Goal: Task Accomplishment & Management: Use online tool/utility

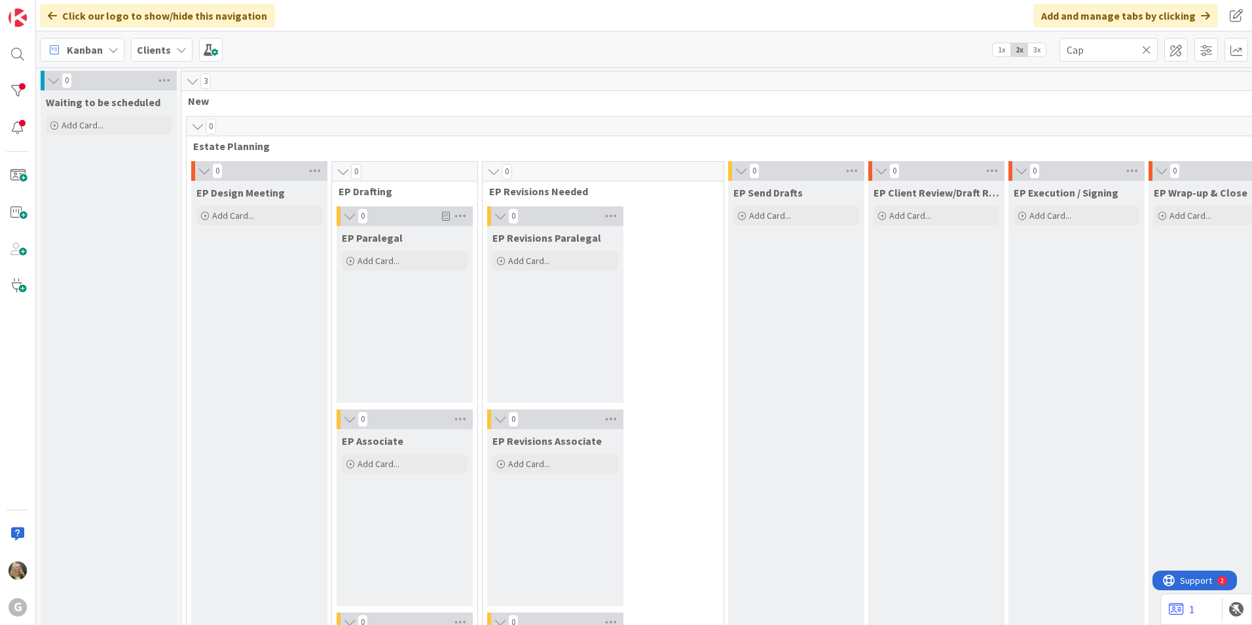
click at [147, 54] on b "Clients" at bounding box center [154, 49] width 34 height 13
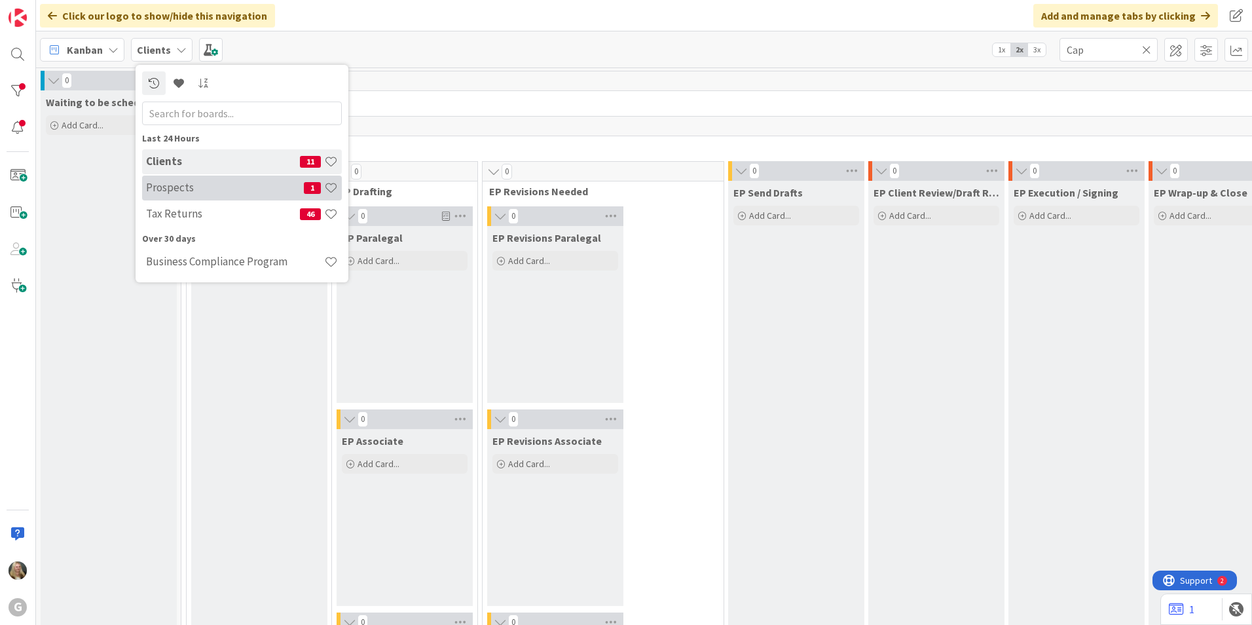
click at [193, 191] on h4 "Prospects" at bounding box center [225, 187] width 158 height 13
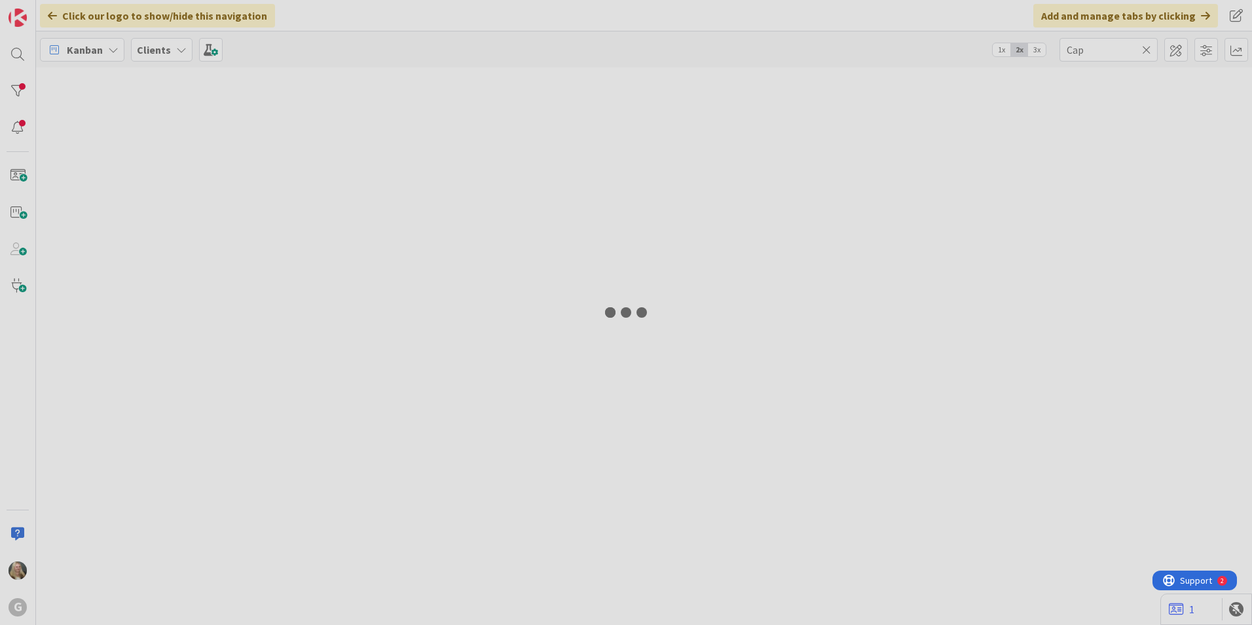
type input "Capu"
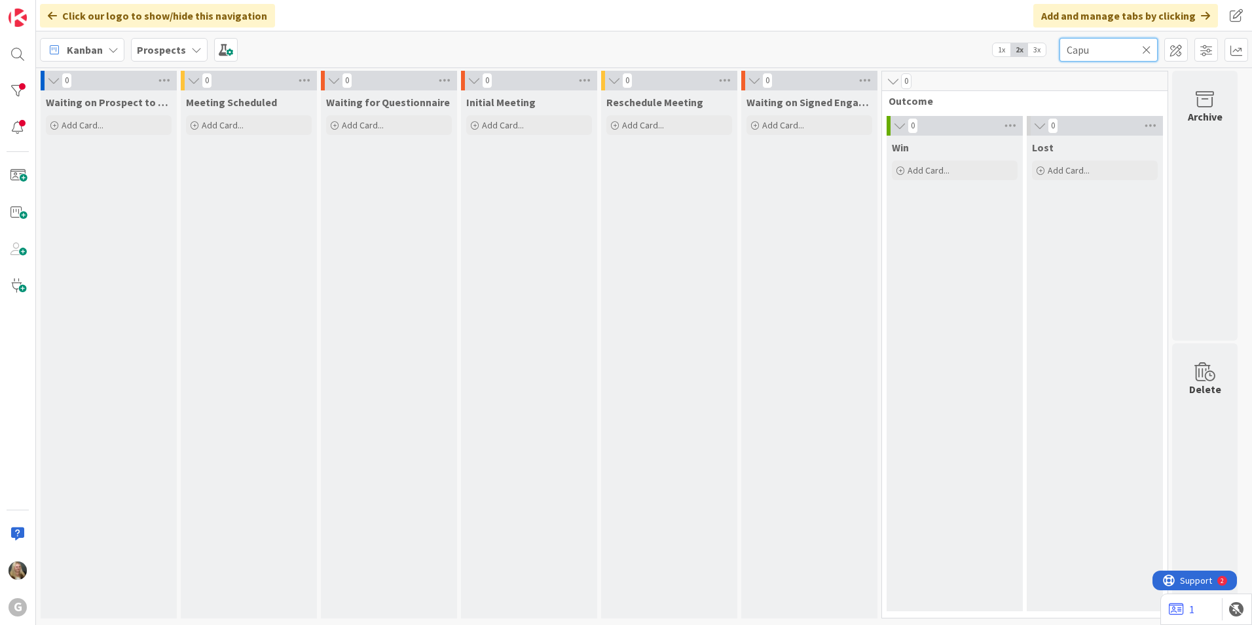
click at [1154, 48] on input "Capu" at bounding box center [1108, 50] width 98 height 24
click at [1146, 48] on icon at bounding box center [1146, 50] width 9 height 12
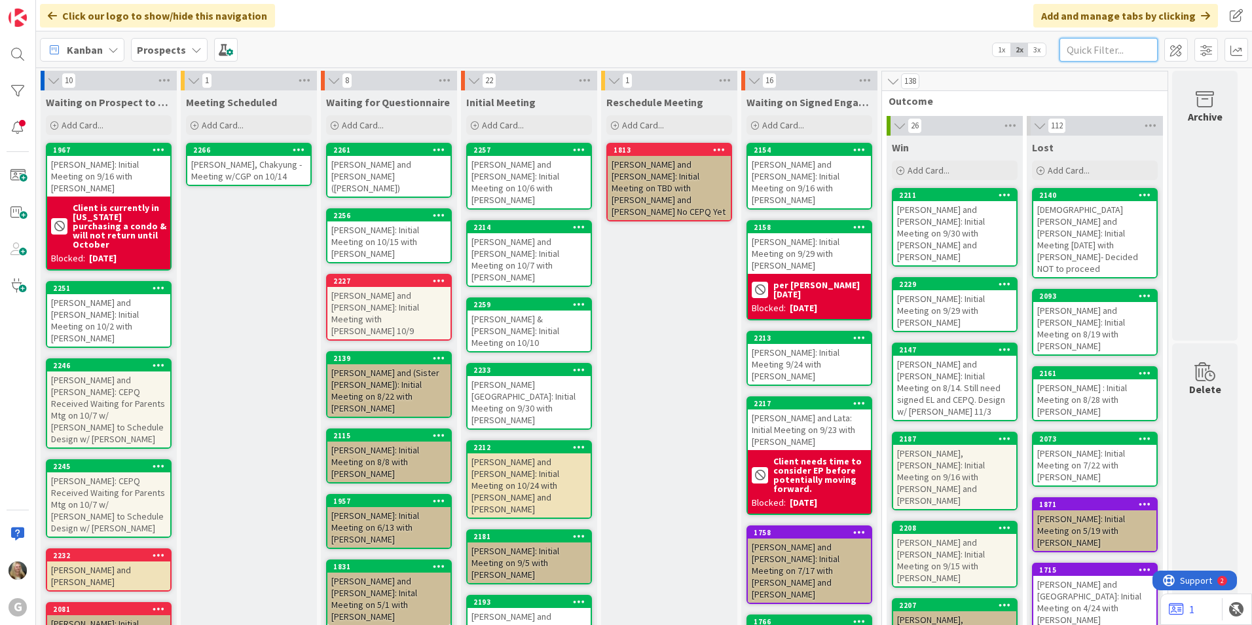
click at [1073, 50] on input "text" at bounding box center [1108, 50] width 98 height 24
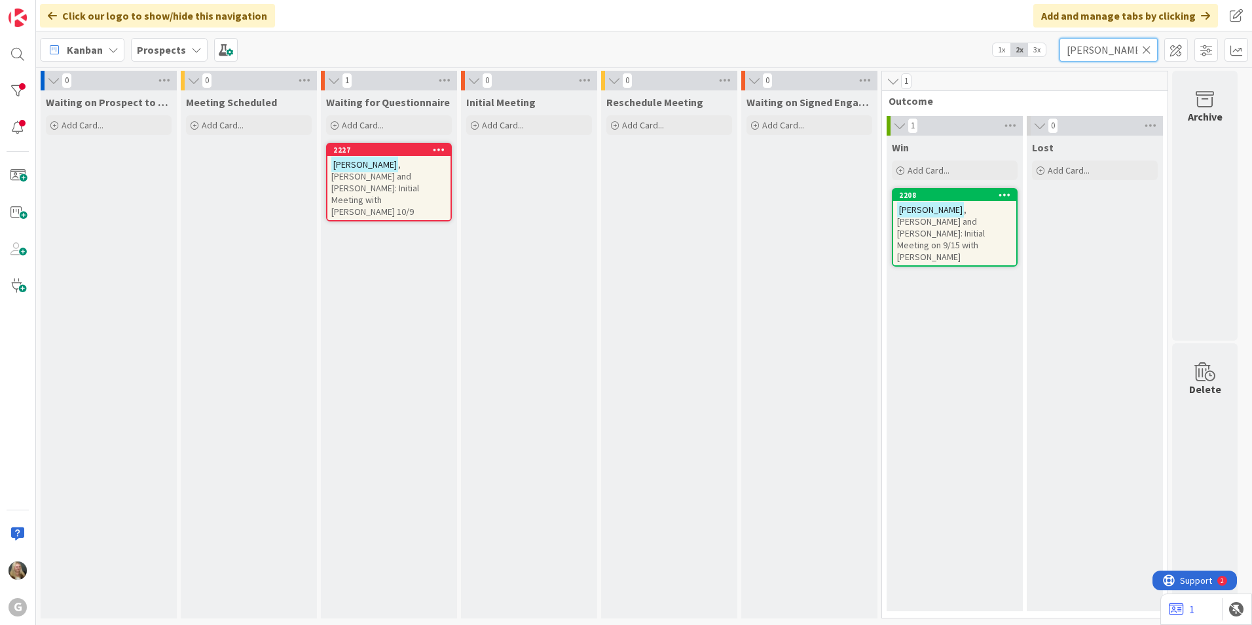
type input "Pulver"
click at [412, 162] on div "Pulver , Donald and Jacqueline: Initial Meeting with Joel 10/9" at bounding box center [388, 188] width 123 height 64
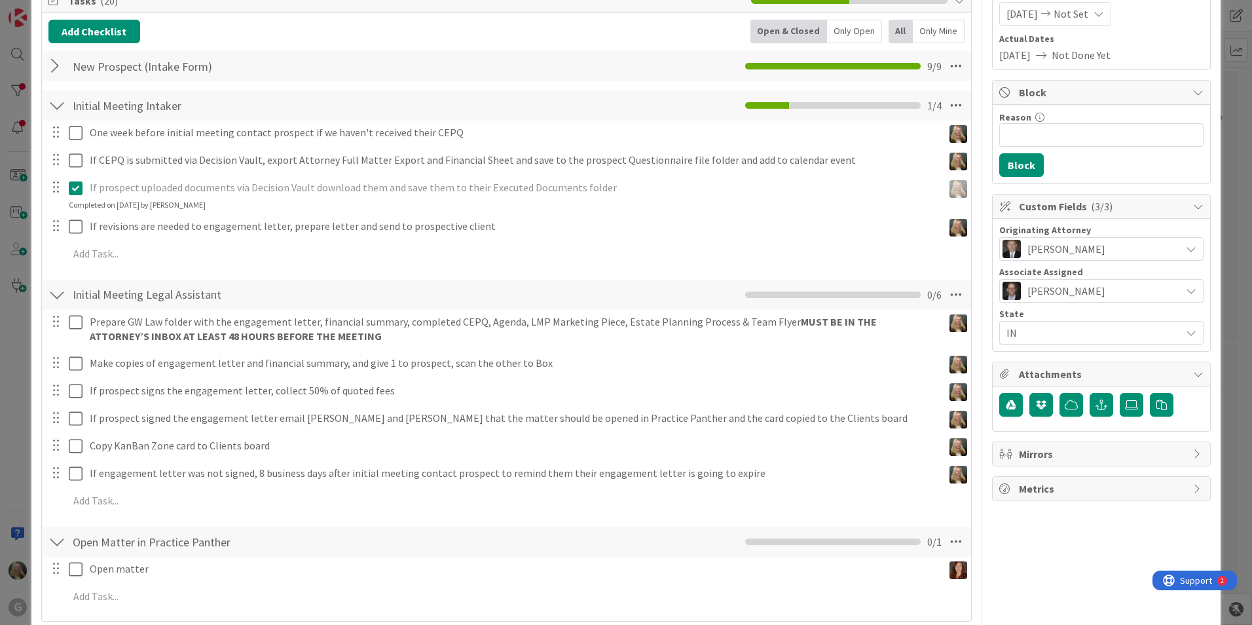
scroll to position [196, 0]
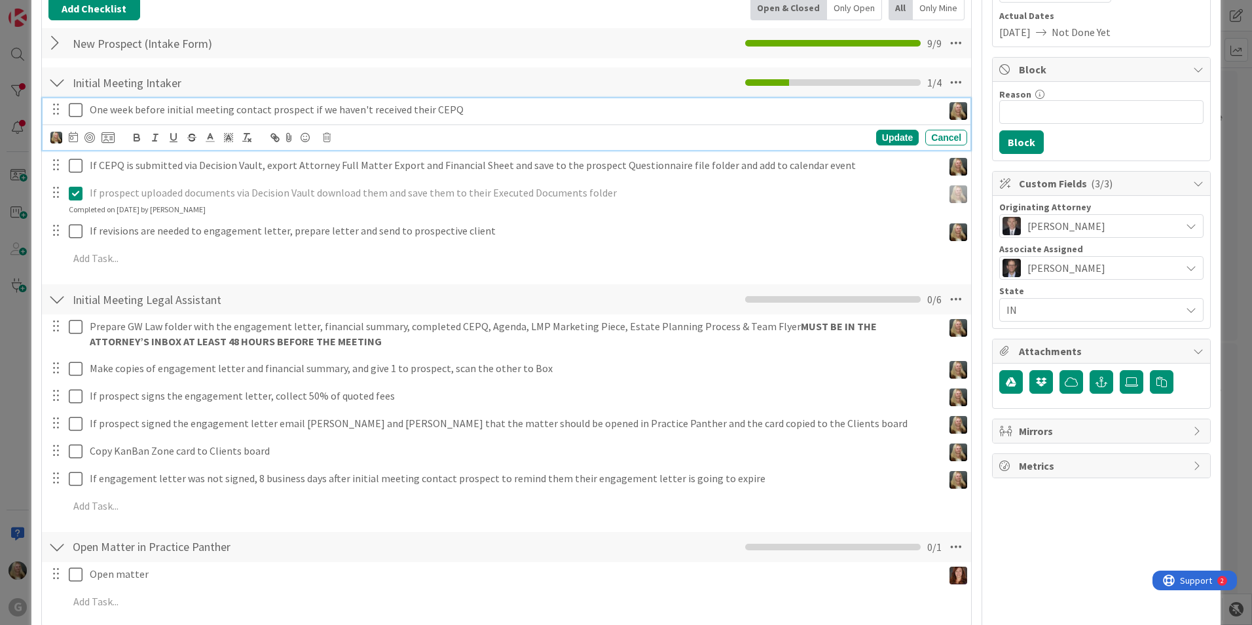
drag, startPoint x: 141, startPoint y: 110, endPoint x: 327, endPoint y: 134, distance: 187.5
click at [327, 134] on icon at bounding box center [327, 137] width 8 height 9
click at [360, 201] on div "Delete" at bounding box center [360, 193] width 48 height 24
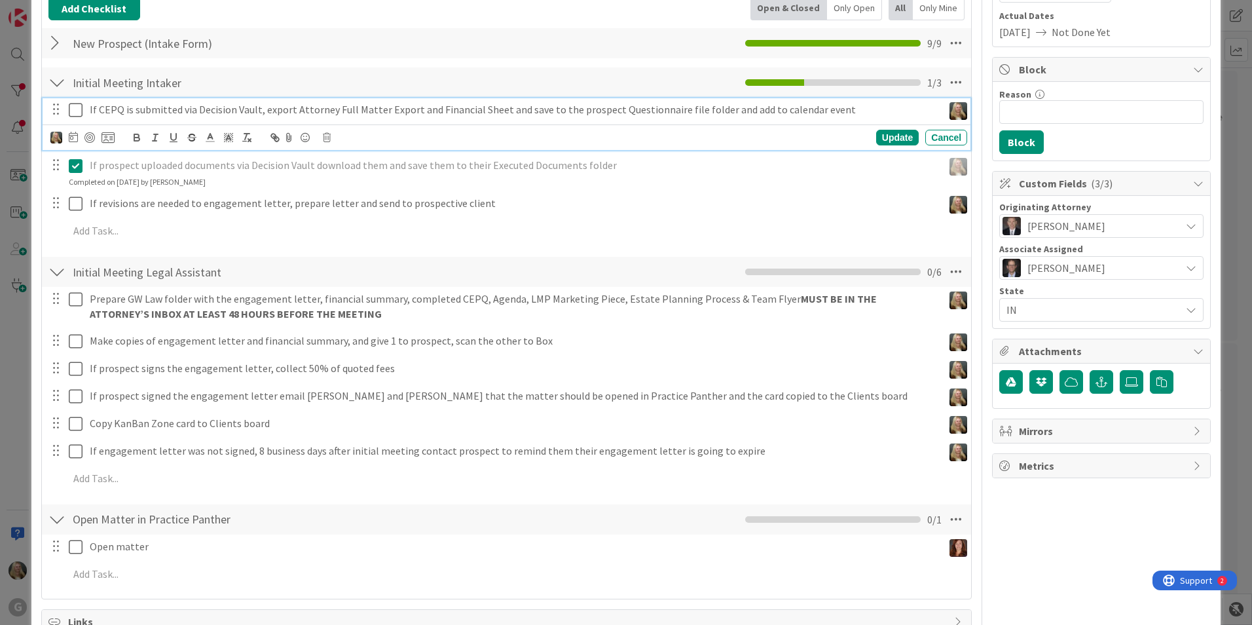
click at [76, 109] on icon at bounding box center [76, 110] width 14 height 16
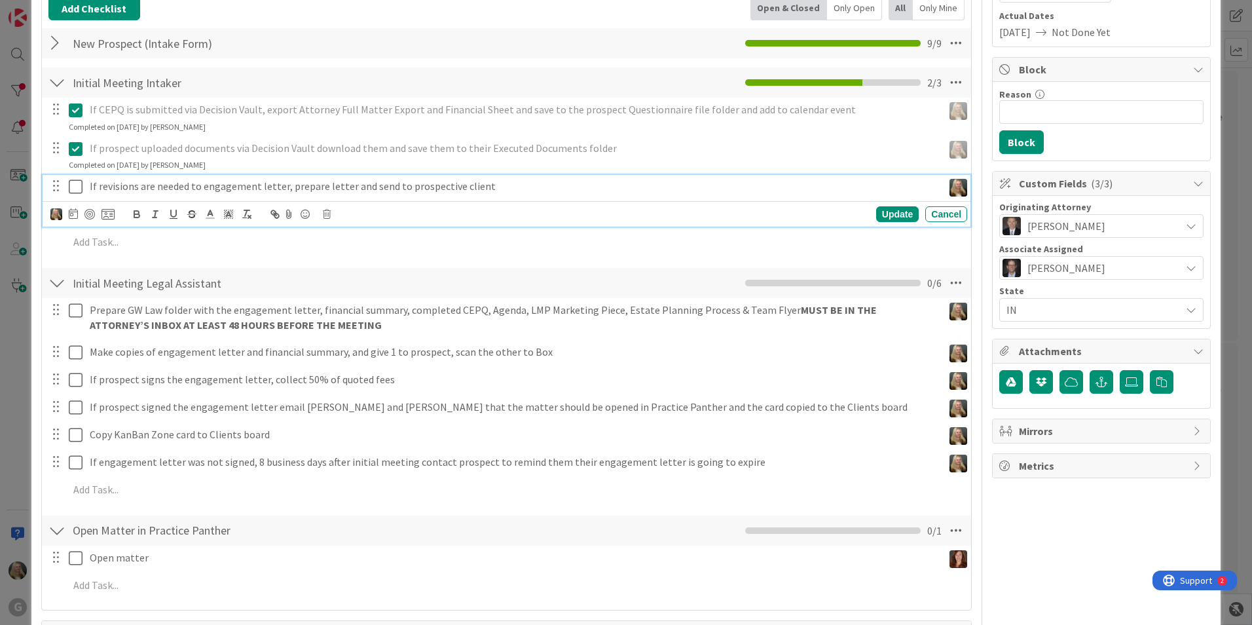
drag, startPoint x: 158, startPoint y: 186, endPoint x: 361, endPoint y: 209, distance: 205.0
click at [361, 209] on div "Update Cancel" at bounding box center [508, 214] width 917 height 18
click at [331, 212] on div "Update Cancel" at bounding box center [508, 214] width 917 height 18
click at [330, 212] on icon at bounding box center [327, 213] width 8 height 9
click at [355, 269] on div "Delete" at bounding box center [360, 270] width 48 height 24
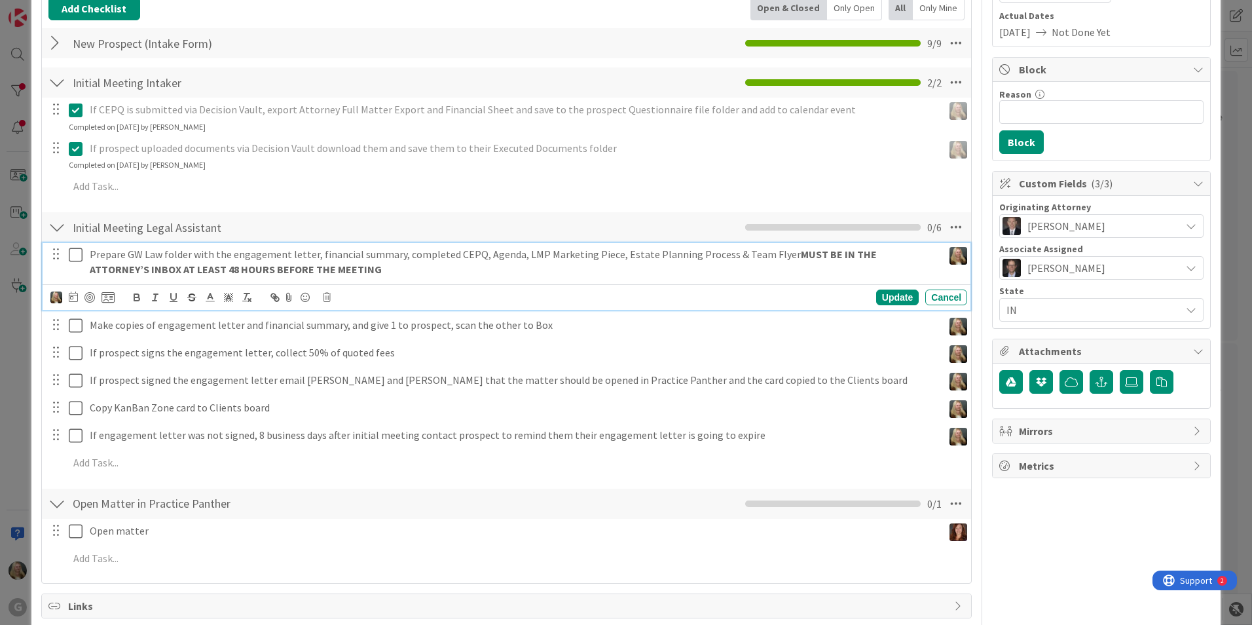
click at [73, 259] on icon at bounding box center [76, 255] width 14 height 16
